Goal: Task Accomplishment & Management: Use online tool/utility

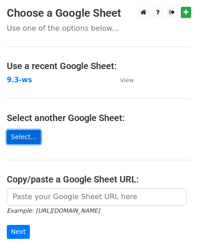
click at [30, 138] on link "Select..." at bounding box center [24, 137] width 34 height 14
click at [27, 140] on link "Select..." at bounding box center [24, 137] width 34 height 14
click at [11, 139] on link "Select..." at bounding box center [24, 137] width 34 height 14
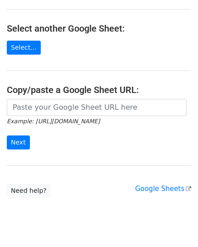
scroll to position [90, 0]
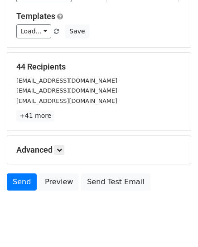
scroll to position [136, 0]
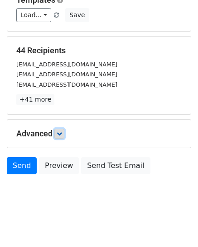
click at [61, 133] on icon at bounding box center [59, 133] width 5 height 5
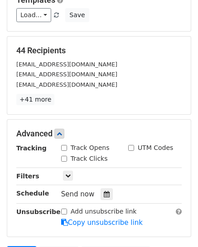
click at [64, 209] on input "Add unsubscribe link" at bounding box center [64, 212] width 6 height 6
checkbox input "true"
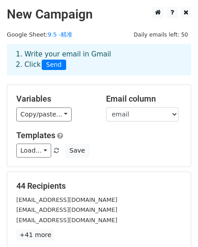
scroll to position [0, 0]
click at [45, 152] on link "Load..." at bounding box center [33, 151] width 35 height 14
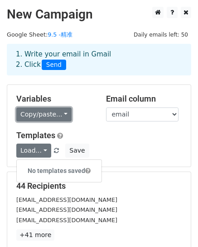
click at [62, 114] on link "Copy/paste..." at bounding box center [43, 115] width 55 height 14
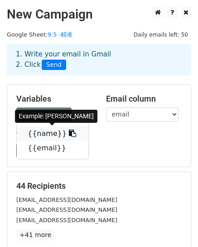
click at [50, 134] on link "{{name}}" at bounding box center [52, 134] width 71 height 14
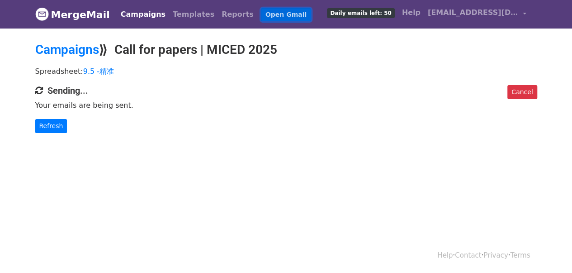
click at [287, 19] on link "Open Gmail" at bounding box center [286, 14] width 50 height 13
